Goal: Information Seeking & Learning: Learn about a topic

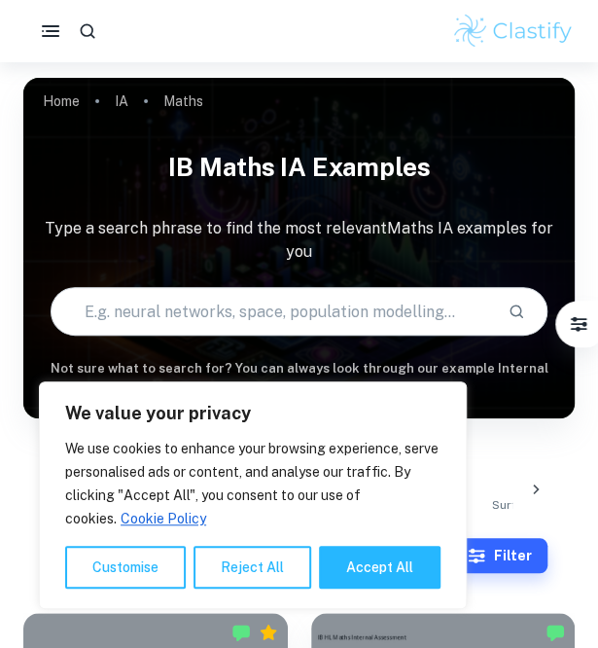
click at [371, 552] on button "Accept All" at bounding box center [380, 567] width 122 height 43
checkbox input "true"
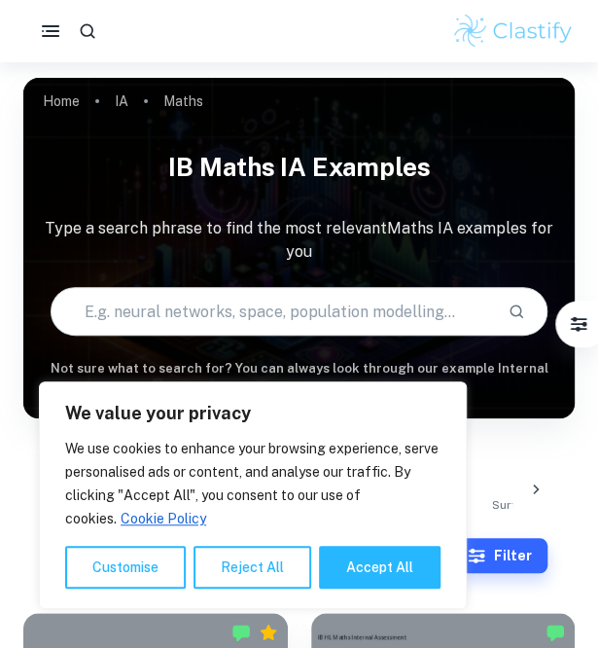
checkbox input "true"
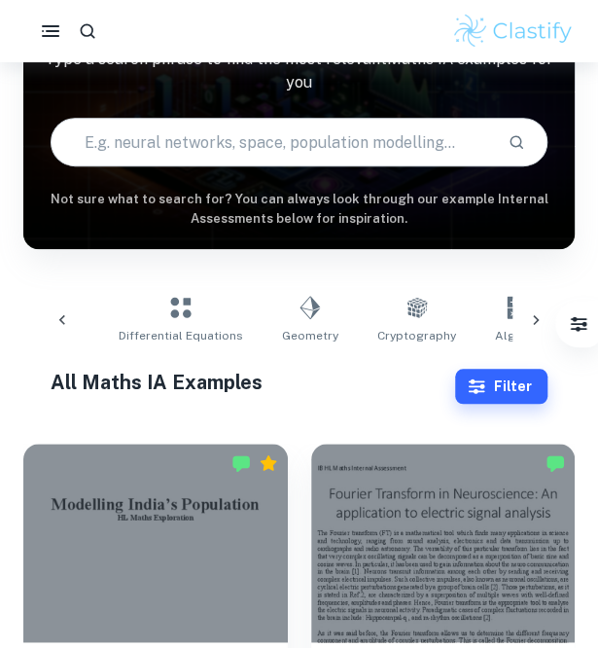
scroll to position [0, 890]
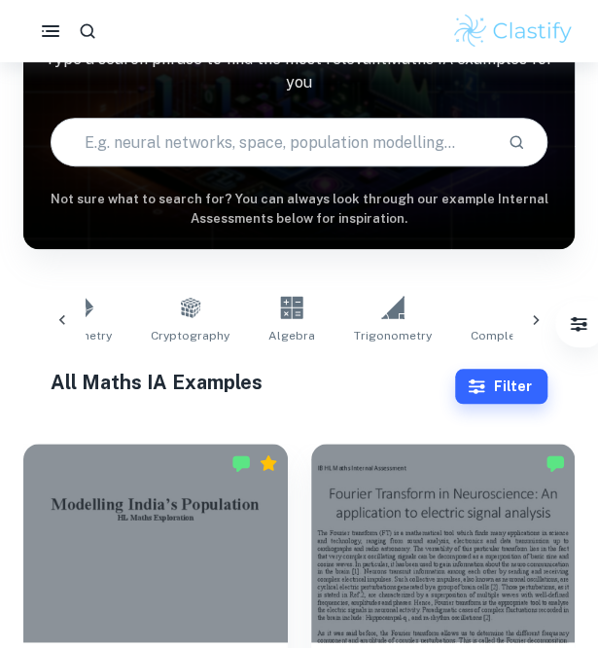
click at [267, 323] on link "Algebra" at bounding box center [292, 320] width 62 height 64
type input "Algebra"
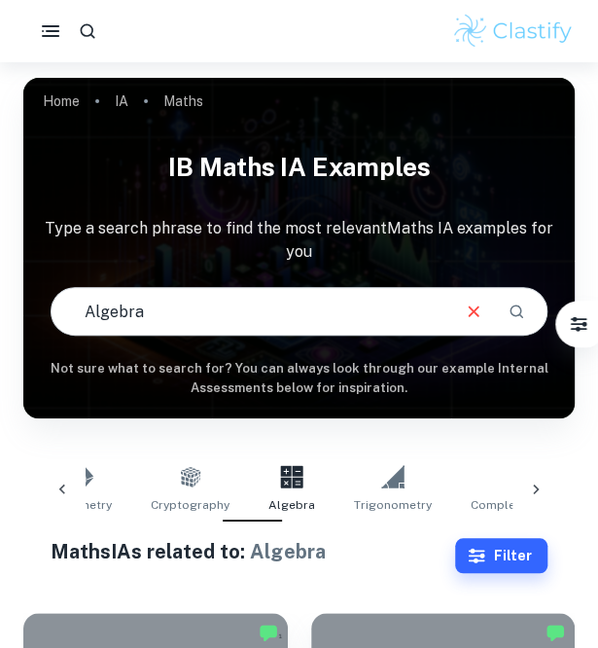
click at [197, 318] on input "Algebra" at bounding box center [249, 311] width 395 height 54
